Goal: Information Seeking & Learning: Learn about a topic

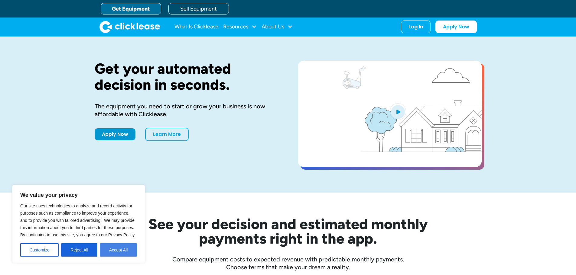
click at [120, 255] on button "Accept All" at bounding box center [118, 250] width 37 height 13
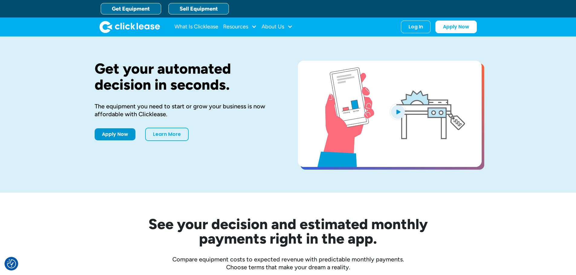
click at [213, 12] on link "Sell Equipment" at bounding box center [198, 8] width 60 height 11
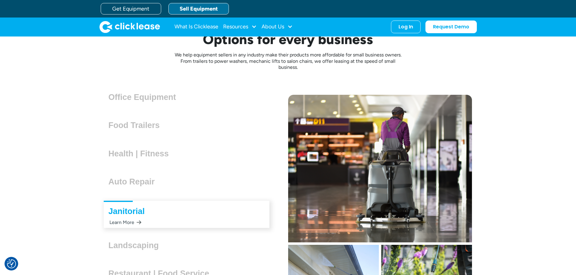
scroll to position [1630, 0]
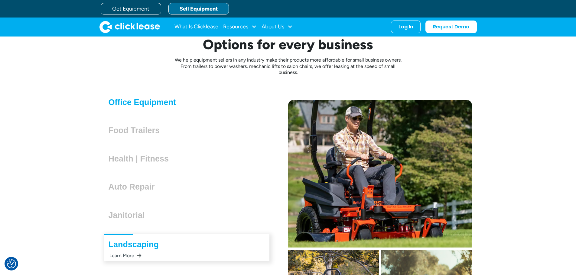
click at [153, 105] on h3 "Office Equipment" at bounding box center [144, 102] width 73 height 9
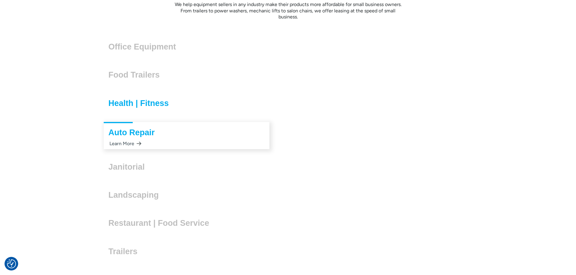
scroll to position [1691, 0]
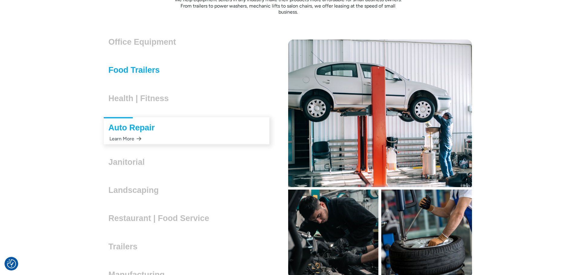
click at [149, 75] on h3 "Food Trailers" at bounding box center [136, 70] width 56 height 9
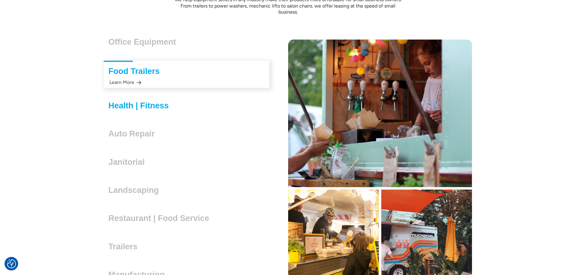
click at [138, 107] on h3 "Health | Fitness" at bounding box center [140, 105] width 65 height 9
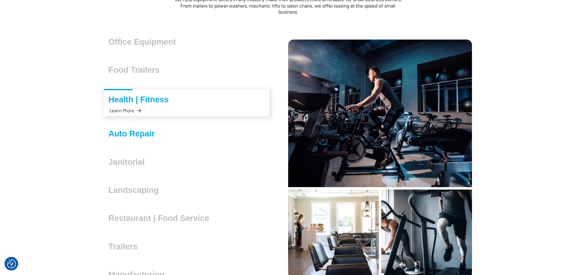
click at [131, 136] on h3 "Auto Repair" at bounding box center [133, 133] width 51 height 9
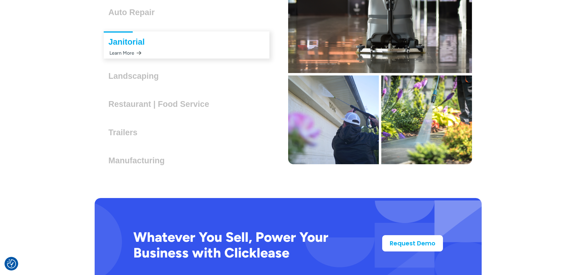
scroll to position [1811, 0]
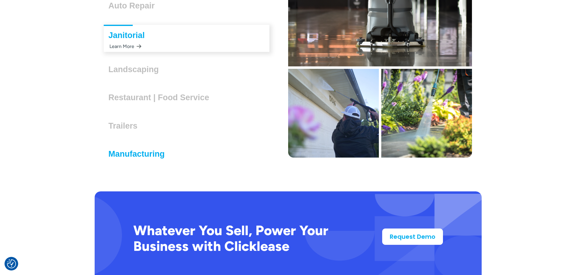
click at [134, 150] on h3 "Manufacturing" at bounding box center [138, 154] width 61 height 9
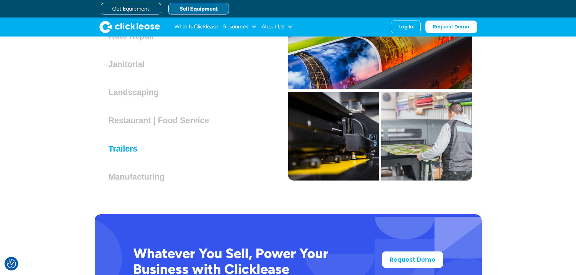
click at [124, 149] on h3 "Trailers" at bounding box center [125, 148] width 34 height 9
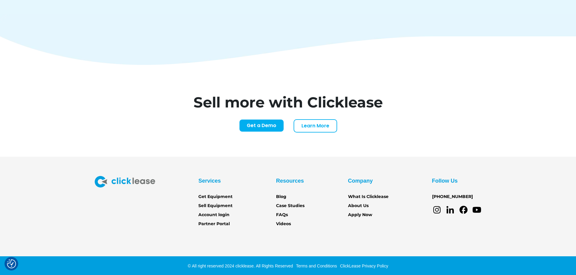
scroll to position [2535, 0]
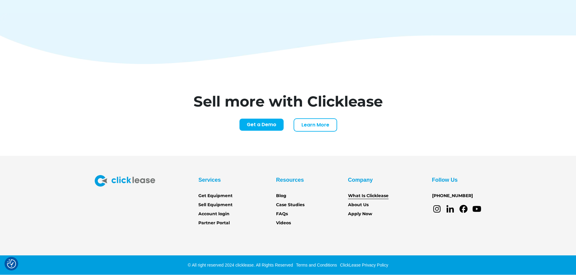
click at [376, 195] on link "What Is Clicklease" at bounding box center [368, 196] width 40 height 7
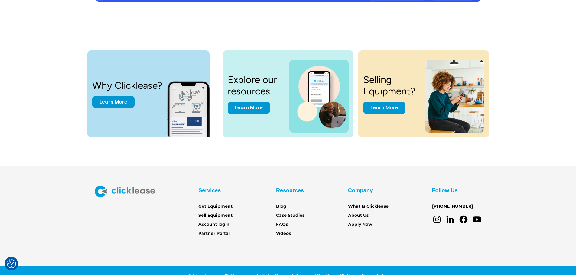
scroll to position [1258, 0]
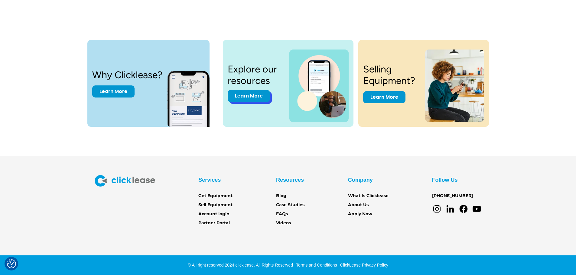
click at [260, 100] on link "Learn More" at bounding box center [248, 96] width 42 height 12
